Goal: Check status: Check status

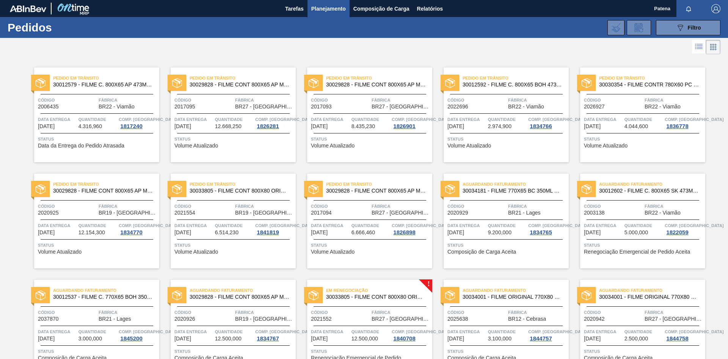
scroll to position [468, 0]
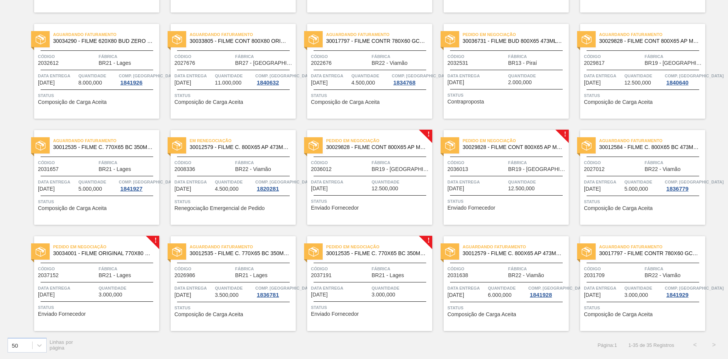
click at [286, 346] on div "50 Linhas por página Página : 1 1 - 35 de 35 Registros < >" at bounding box center [364, 345] width 728 height 28
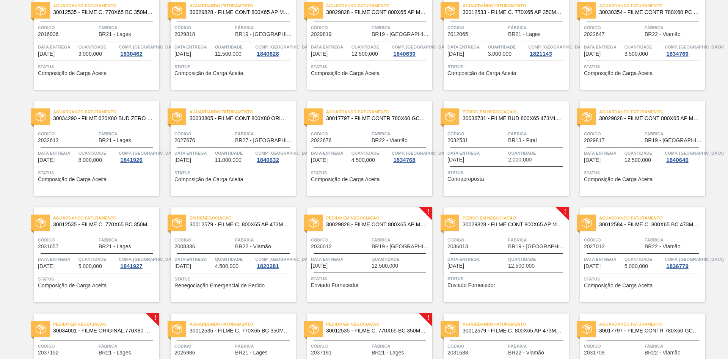
scroll to position [430, 0]
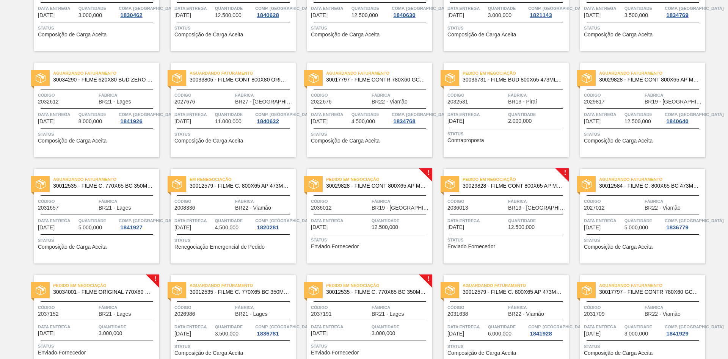
click at [514, 238] on span "Status" at bounding box center [507, 240] width 119 height 8
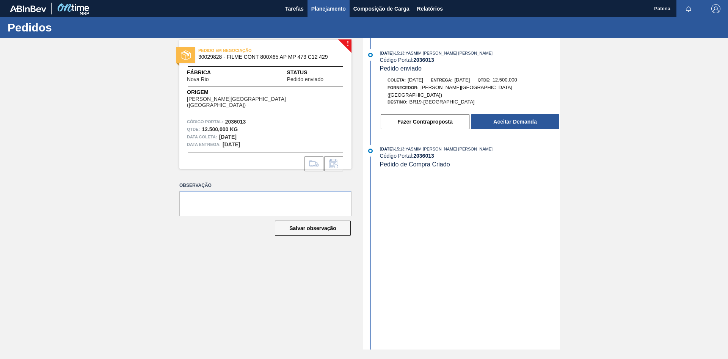
click at [322, 13] on span "Planejamento" at bounding box center [328, 8] width 35 height 9
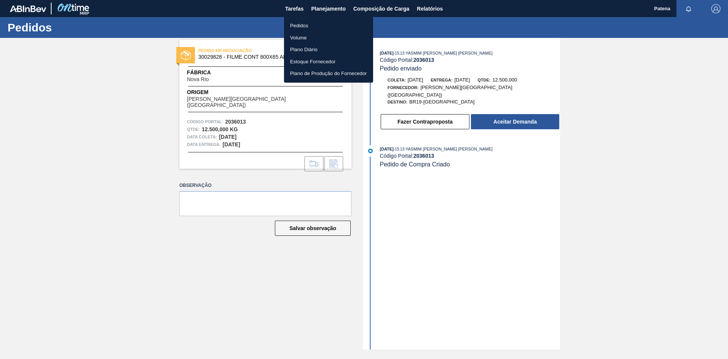
click at [314, 24] on li "Pedidos" at bounding box center [328, 26] width 89 height 12
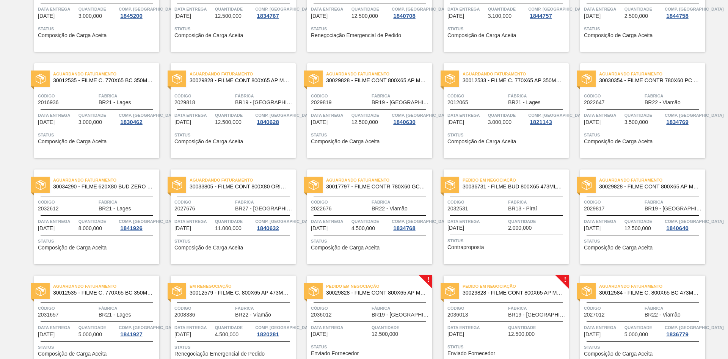
scroll to position [352, 0]
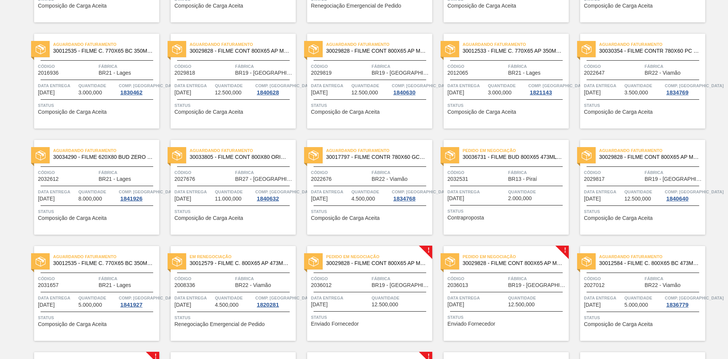
click at [516, 211] on span "Status" at bounding box center [507, 211] width 119 height 8
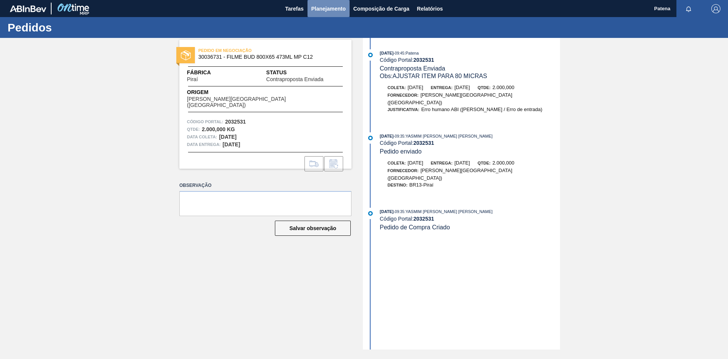
click at [326, 8] on span "Planejamento" at bounding box center [328, 8] width 35 height 9
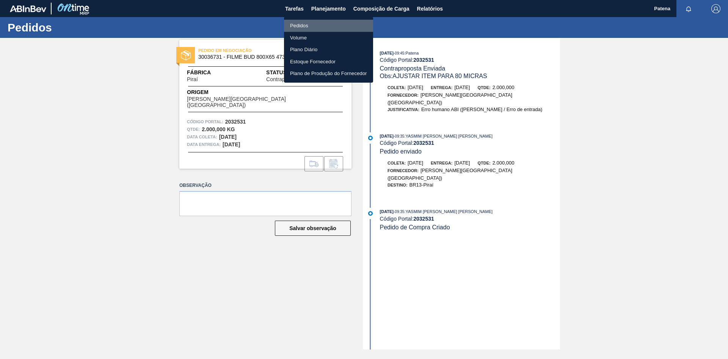
click at [302, 25] on li "Pedidos" at bounding box center [328, 26] width 89 height 12
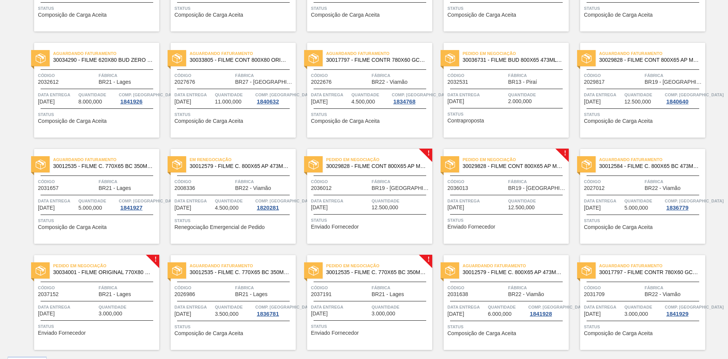
scroll to position [468, 0]
